Goal: Information Seeking & Learning: Learn about a topic

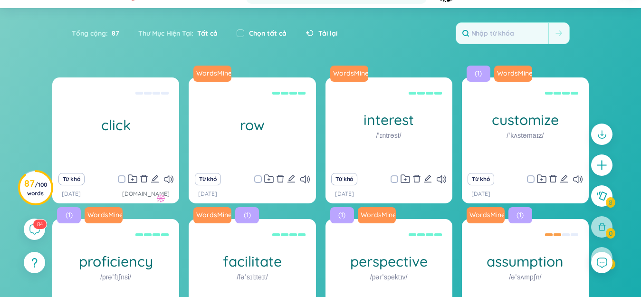
scroll to position [48, 0]
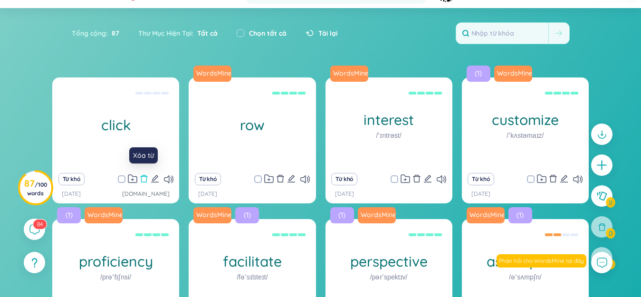
click at [145, 179] on icon "delete" at bounding box center [144, 178] width 9 height 9
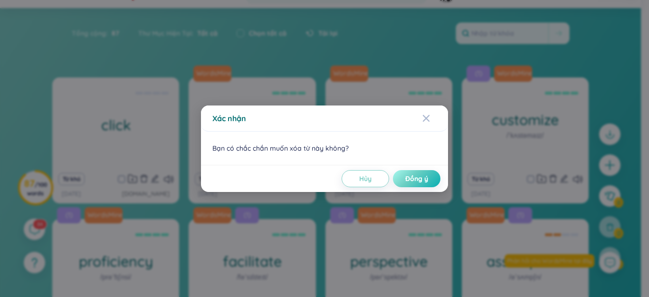
click at [418, 177] on span "Đồng ý" at bounding box center [416, 179] width 23 height 10
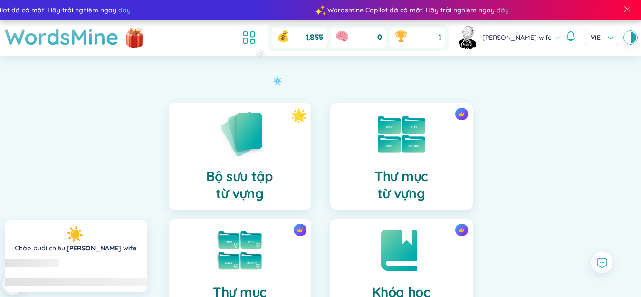
scroll to position [190, 0]
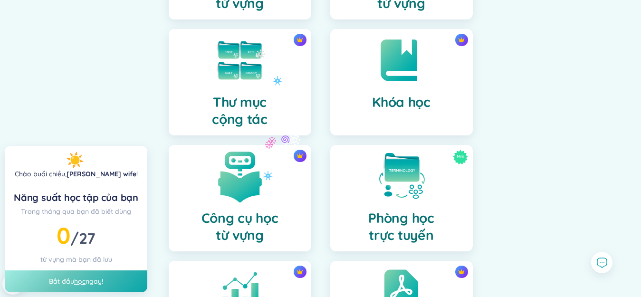
click at [263, 171] on img at bounding box center [240, 176] width 52 height 52
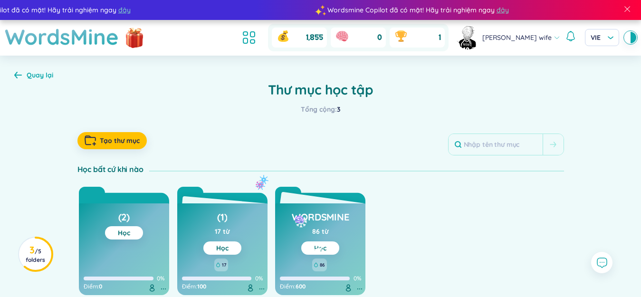
click at [320, 251] on link "Học" at bounding box center [320, 248] width 12 height 9
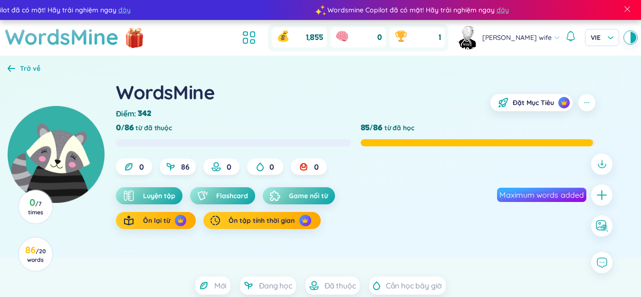
click at [240, 200] on span "Flashcard" at bounding box center [232, 196] width 32 height 10
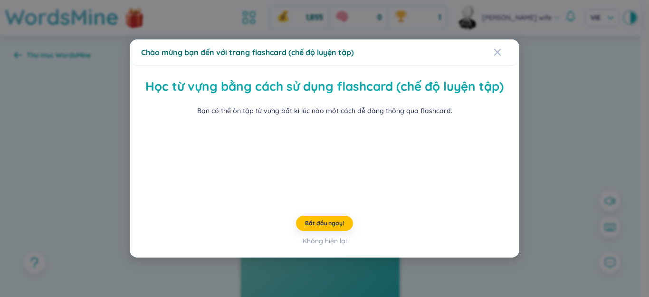
click at [111, 162] on div "Chào mừng bạn đến với trang flashcard (chế độ luyện tập) Học từ vựng bằng cách …" at bounding box center [324, 148] width 649 height 297
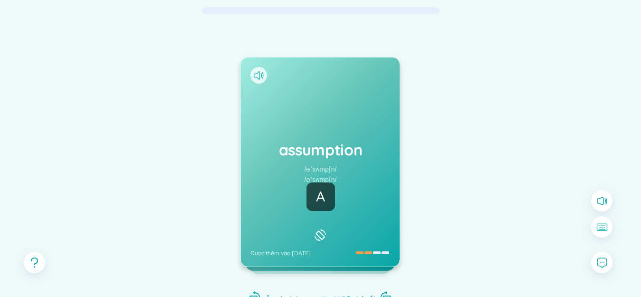
scroll to position [95, 0]
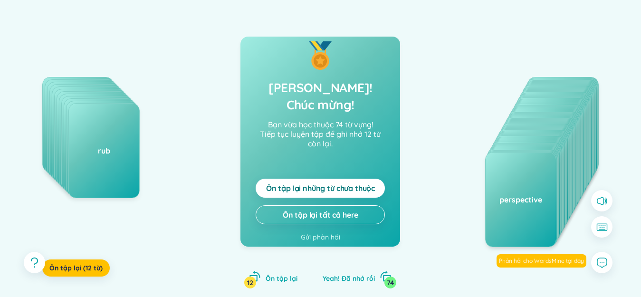
click at [262, 179] on button "Ôn tập lại những từ chưa thuộc" at bounding box center [320, 188] width 129 height 19
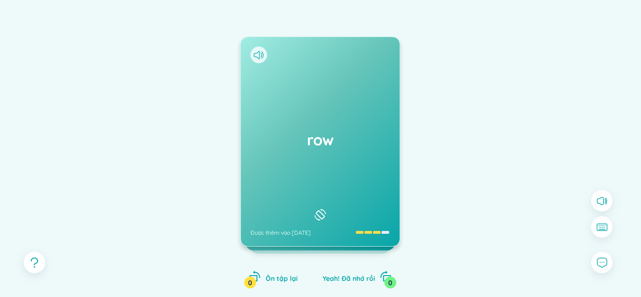
click at [262, 178] on div "row Được thêm vào [DATE]" at bounding box center [320, 141] width 159 height 209
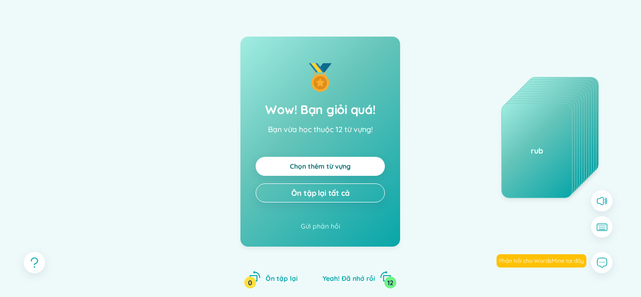
scroll to position [0, 0]
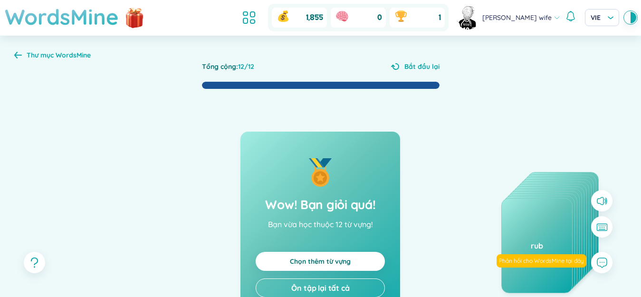
click at [80, 25] on h1 "WordsMine" at bounding box center [62, 17] width 114 height 34
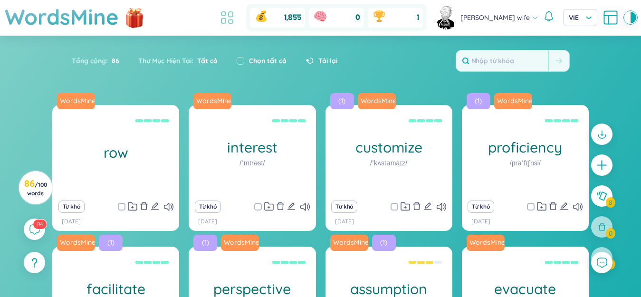
click at [236, 19] on icon at bounding box center [227, 17] width 17 height 17
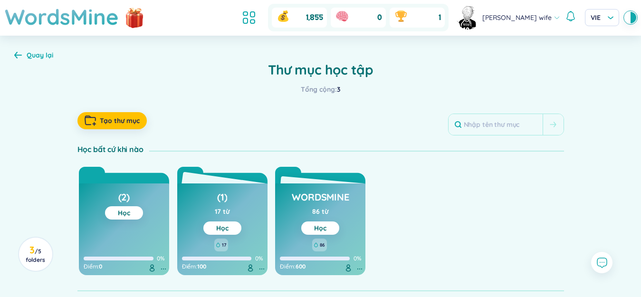
scroll to position [28, 0]
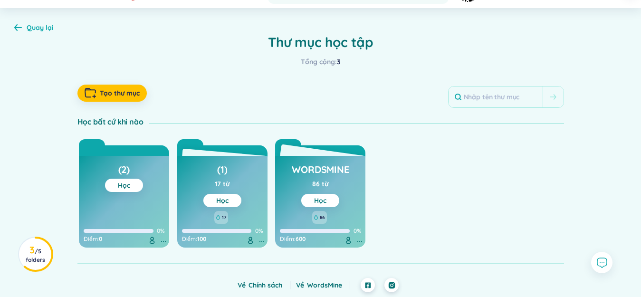
click at [327, 202] on button "Học" at bounding box center [320, 200] width 38 height 13
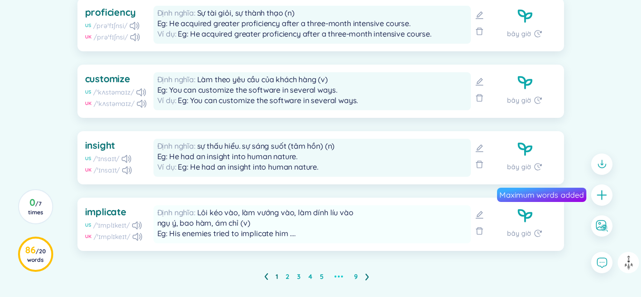
scroll to position [743, 0]
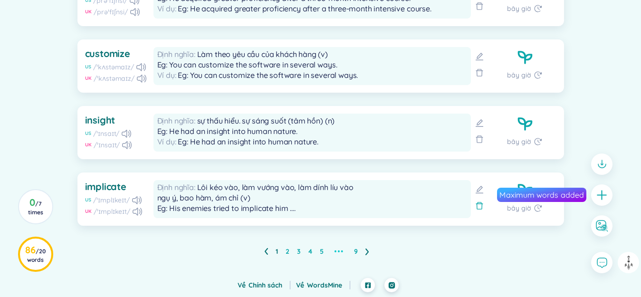
click at [478, 207] on icon at bounding box center [480, 206] width 10 height 10
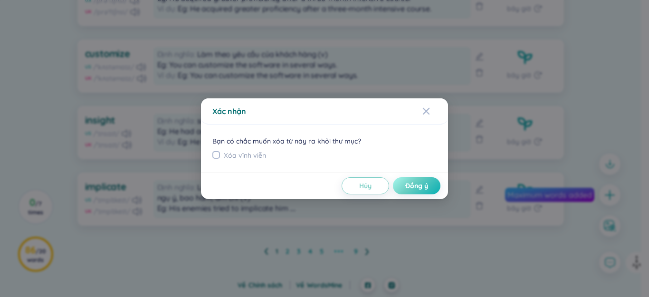
click at [430, 185] on button "Đồng ý" at bounding box center [417, 185] width 48 height 17
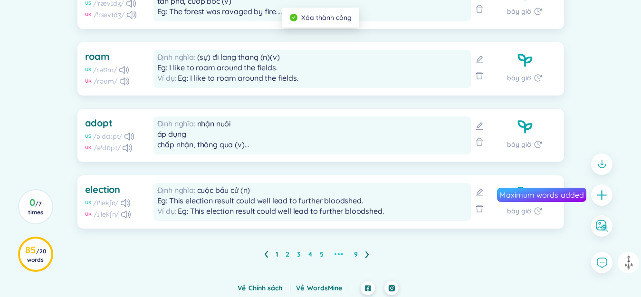
scroll to position [410, 0]
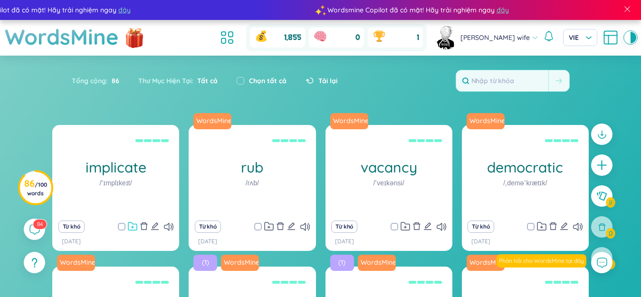
click at [133, 227] on icon at bounding box center [132, 227] width 2 height 2
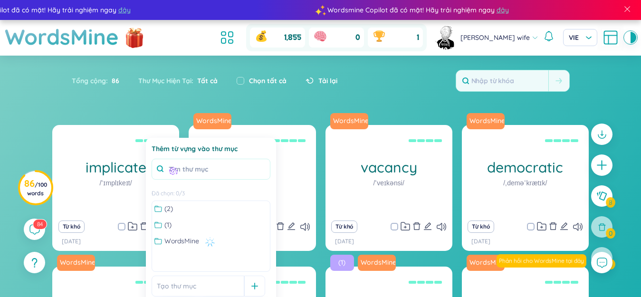
scroll to position [143, 0]
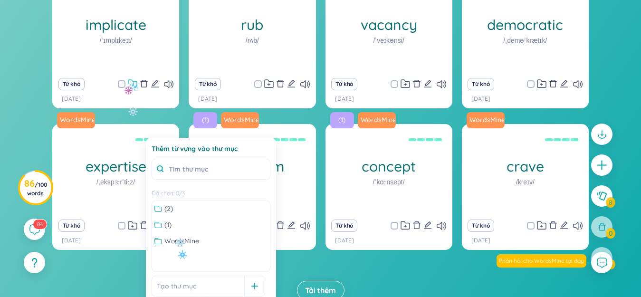
click at [131, 82] on icon at bounding box center [133, 83] width 10 height 9
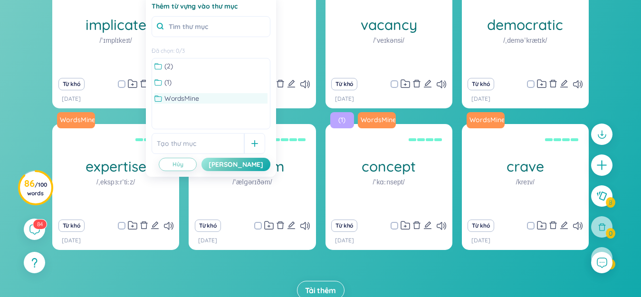
click at [190, 100] on span "WordsMine" at bounding box center [181, 98] width 35 height 10
click at [253, 167] on div "Lưu" at bounding box center [236, 164] width 55 height 10
